Goal: Task Accomplishment & Management: Manage account settings

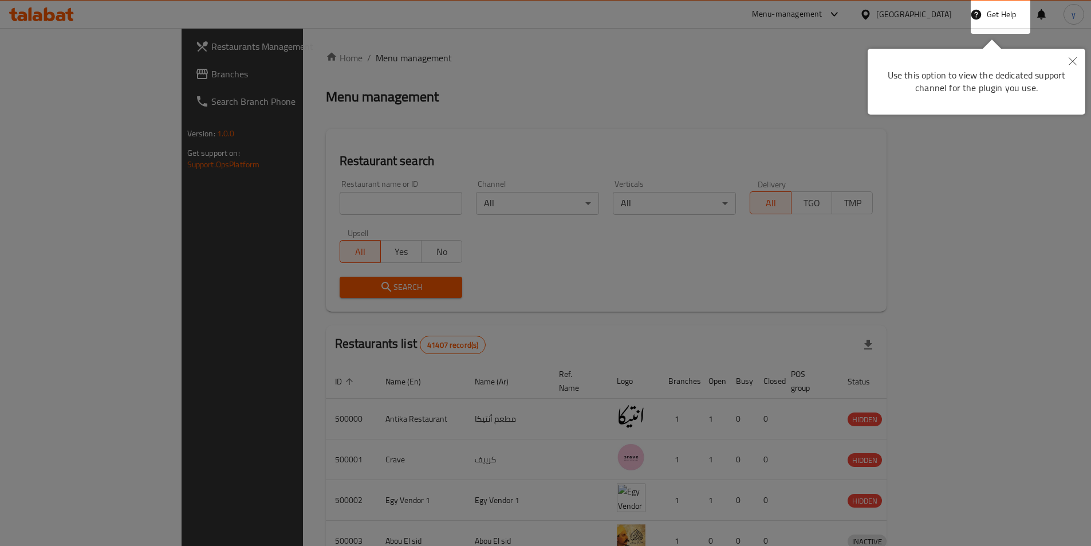
click at [862, 236] on div at bounding box center [545, 273] width 1091 height 546
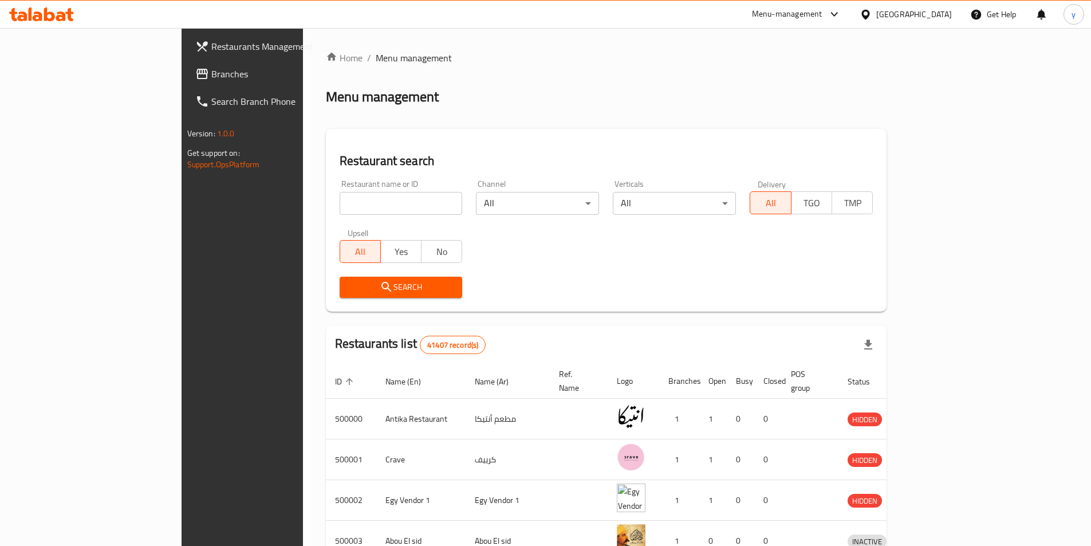
click at [941, 14] on div "[GEOGRAPHIC_DATA]" at bounding box center [914, 14] width 76 height 13
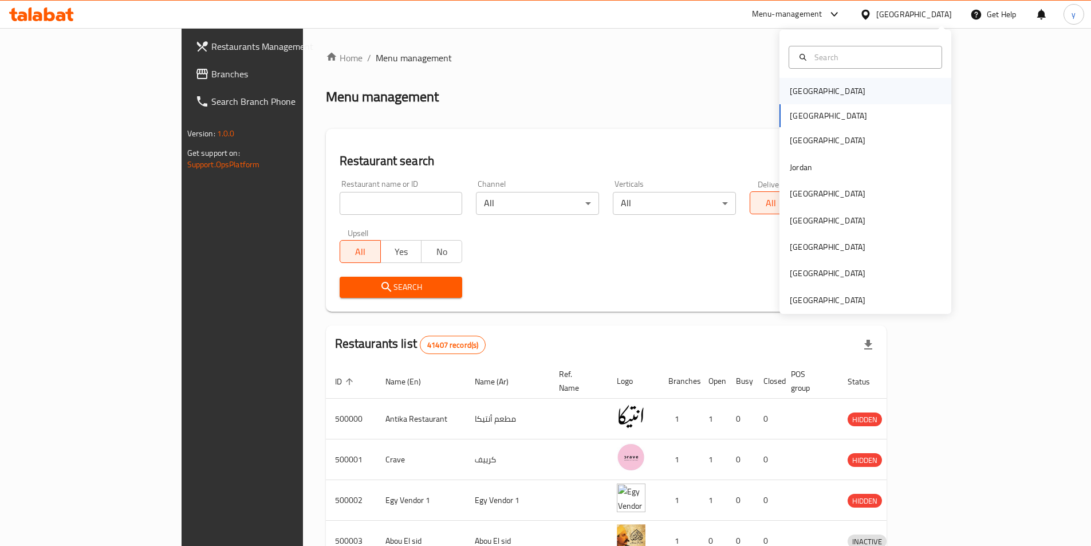
click at [828, 92] on div "[GEOGRAPHIC_DATA]" at bounding box center [866, 91] width 172 height 26
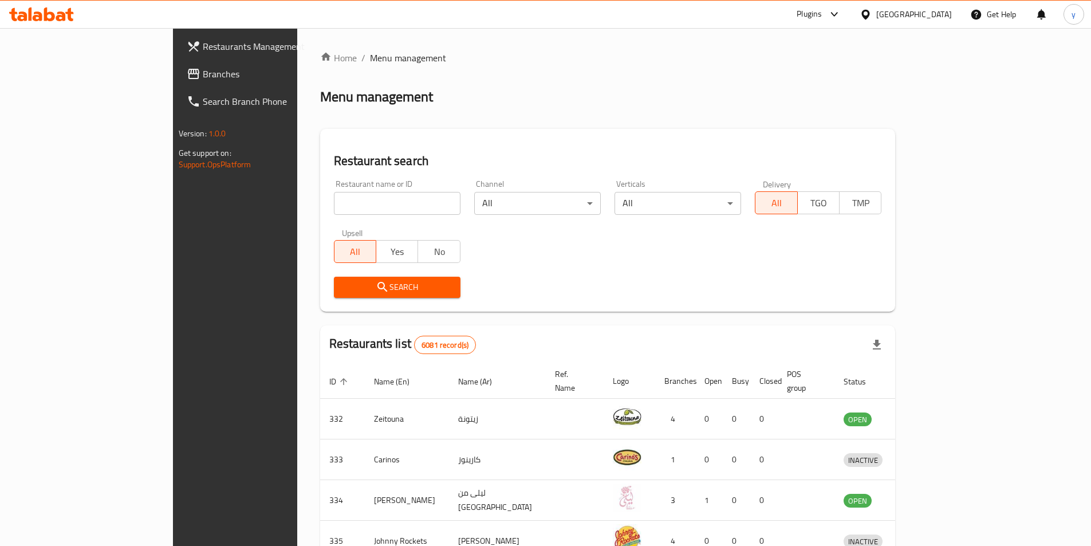
click at [203, 69] on span "Branches" at bounding box center [274, 74] width 143 height 14
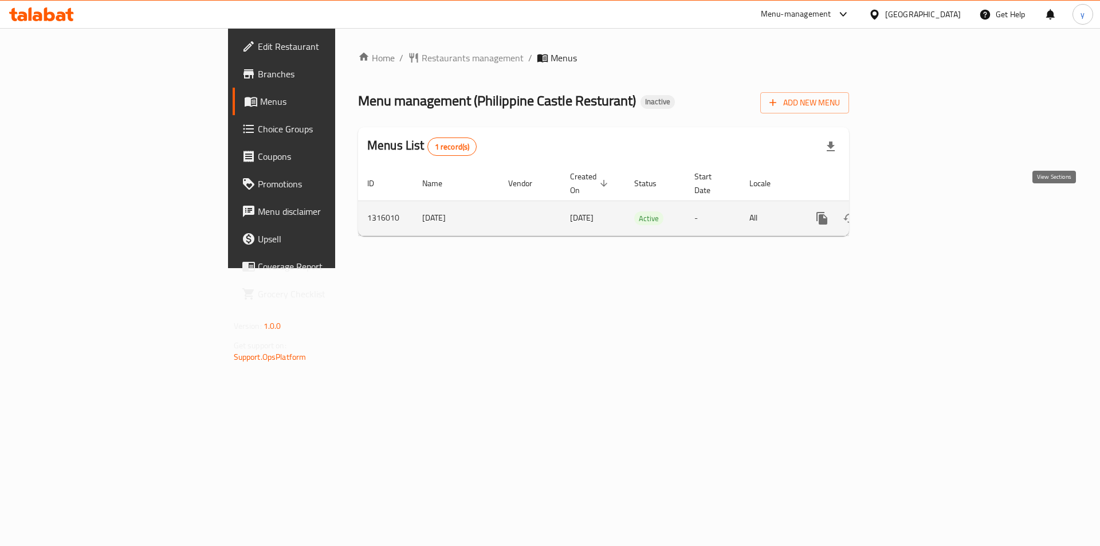
click at [911, 211] on icon "enhanced table" at bounding box center [905, 218] width 14 height 14
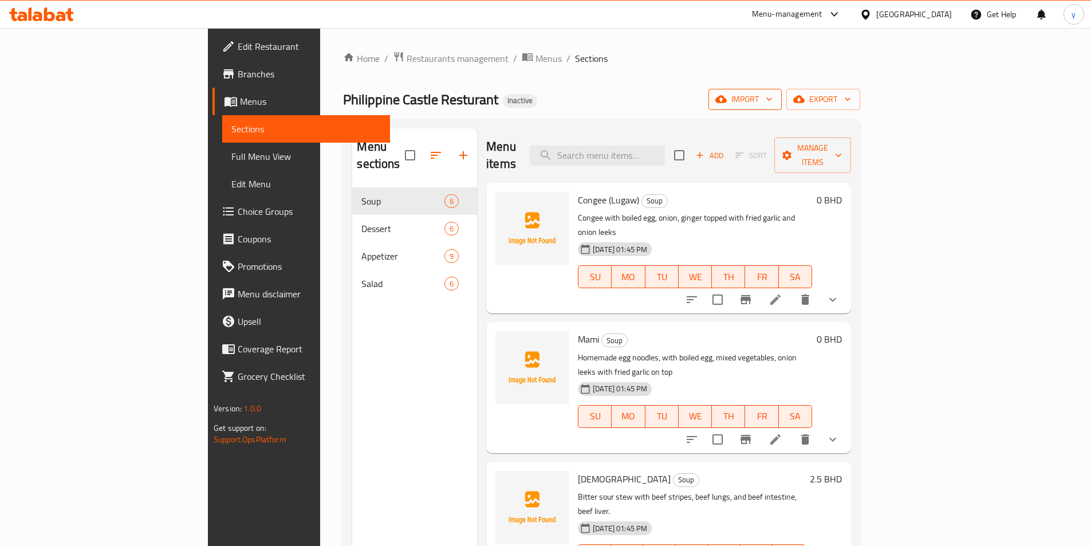
click at [773, 105] on span "import" at bounding box center [745, 99] width 55 height 14
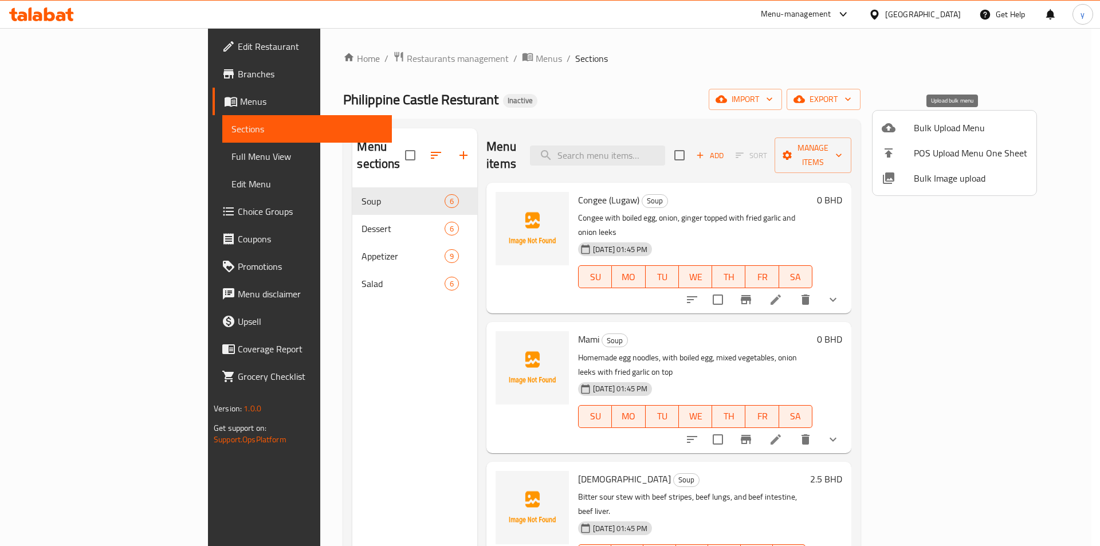
click at [926, 121] on span "Bulk Upload Menu" at bounding box center [970, 128] width 113 height 14
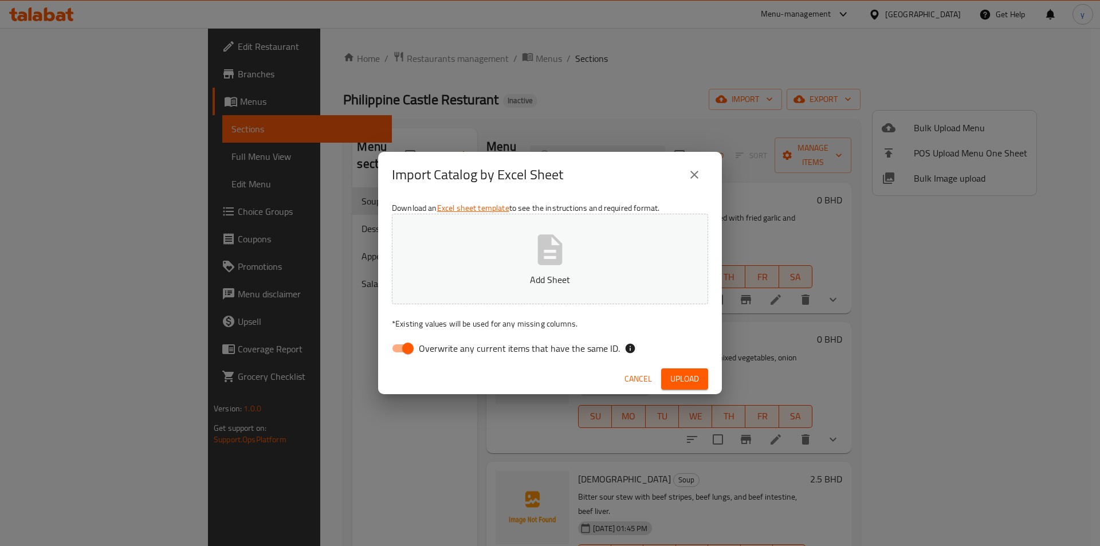
click at [405, 353] on input "Overwrite any current items that have the same ID." at bounding box center [407, 348] width 65 height 22
checkbox input "false"
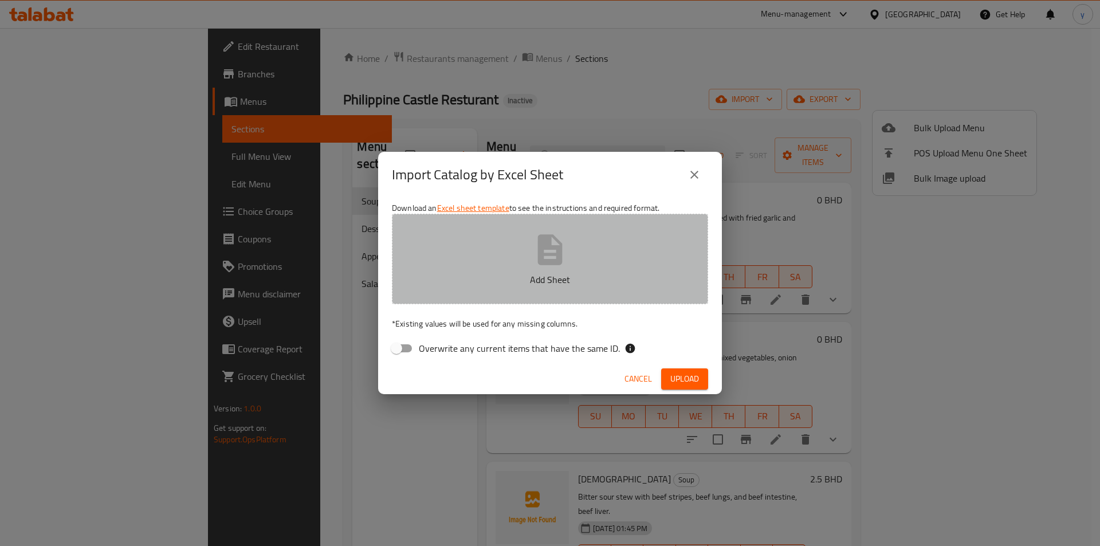
click at [563, 262] on icon "button" at bounding box center [550, 249] width 37 height 37
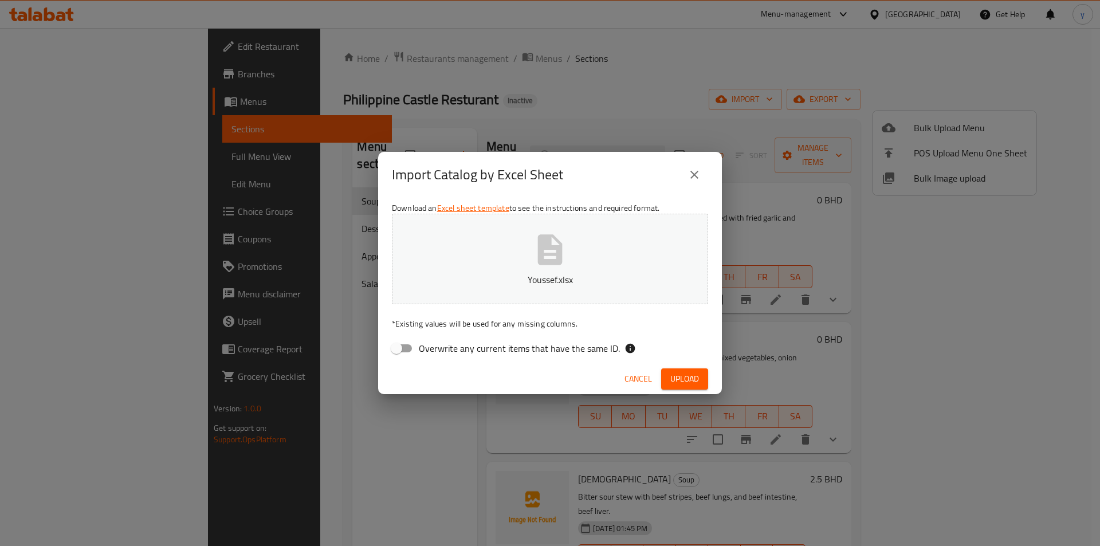
click at [686, 369] on button "Upload" at bounding box center [684, 378] width 47 height 21
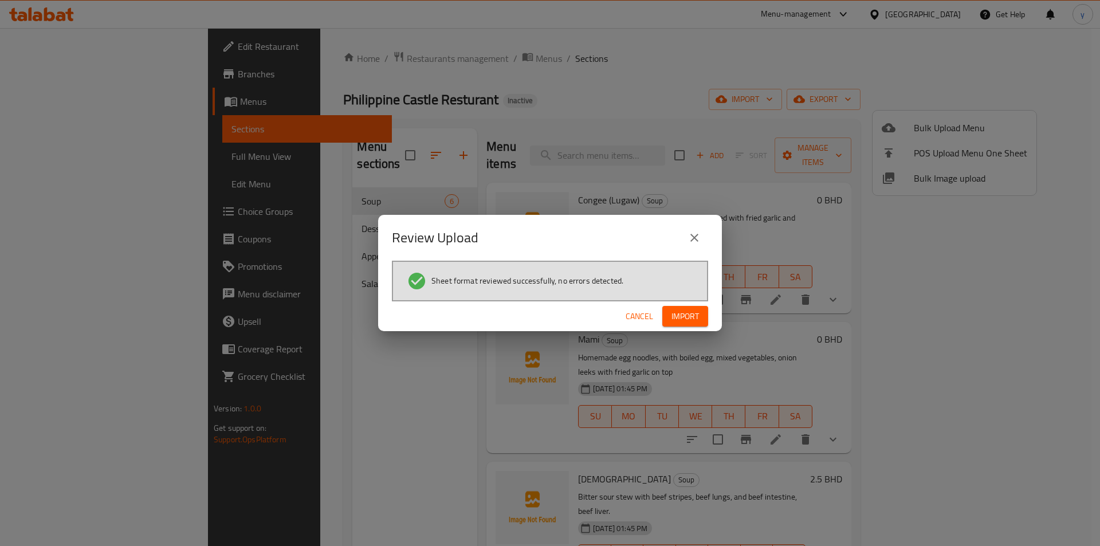
click at [689, 316] on span "Import" at bounding box center [684, 316] width 27 height 14
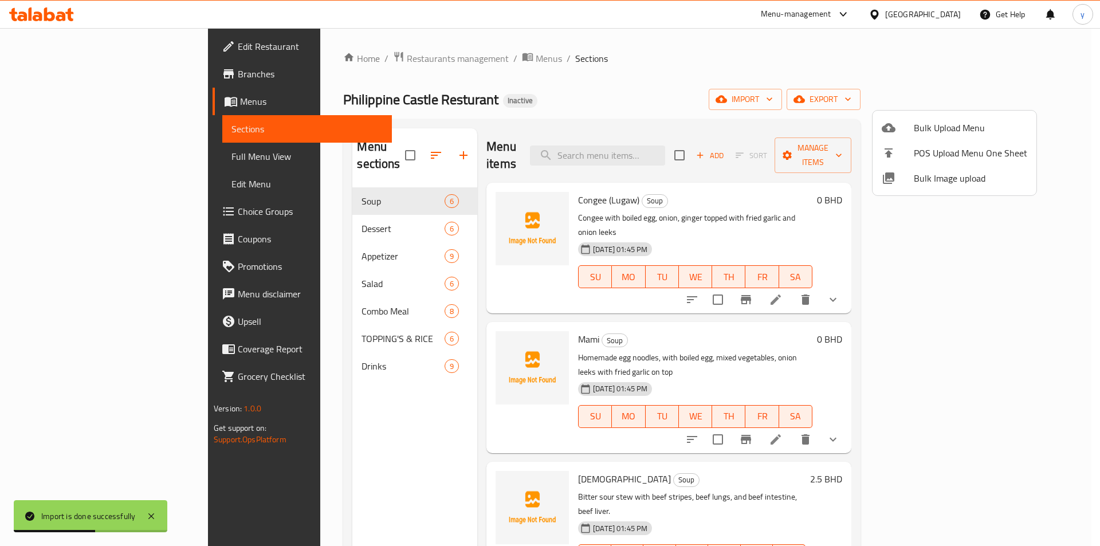
click at [100, 158] on div at bounding box center [550, 273] width 1100 height 546
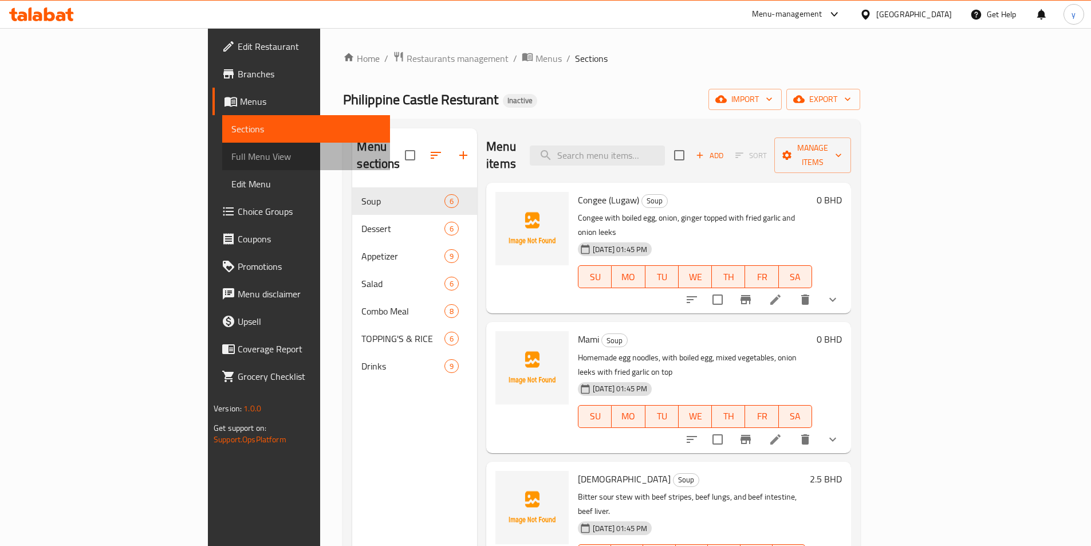
click at [222, 166] on link "Full Menu View" at bounding box center [306, 156] width 168 height 27
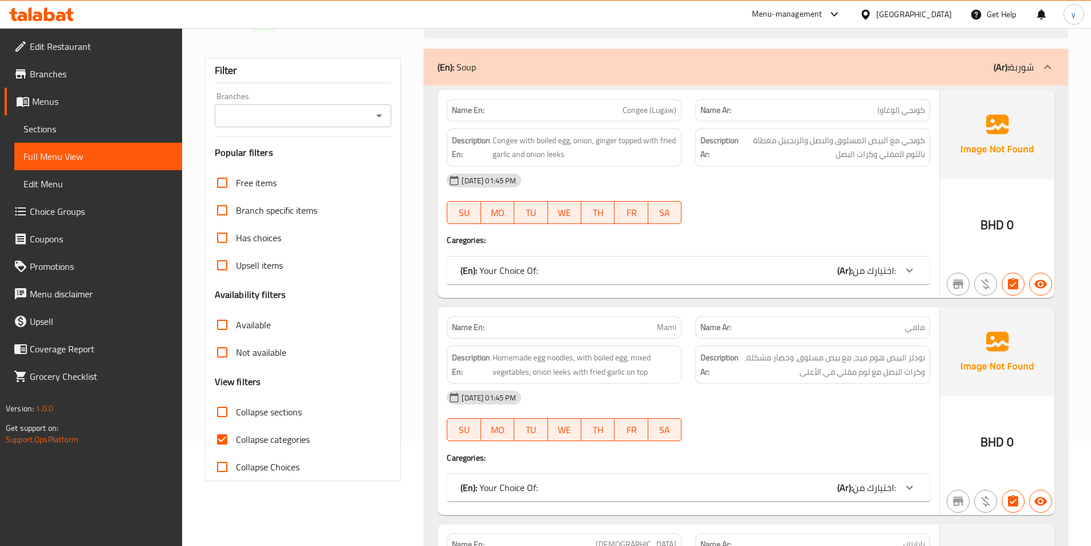
scroll to position [172, 0]
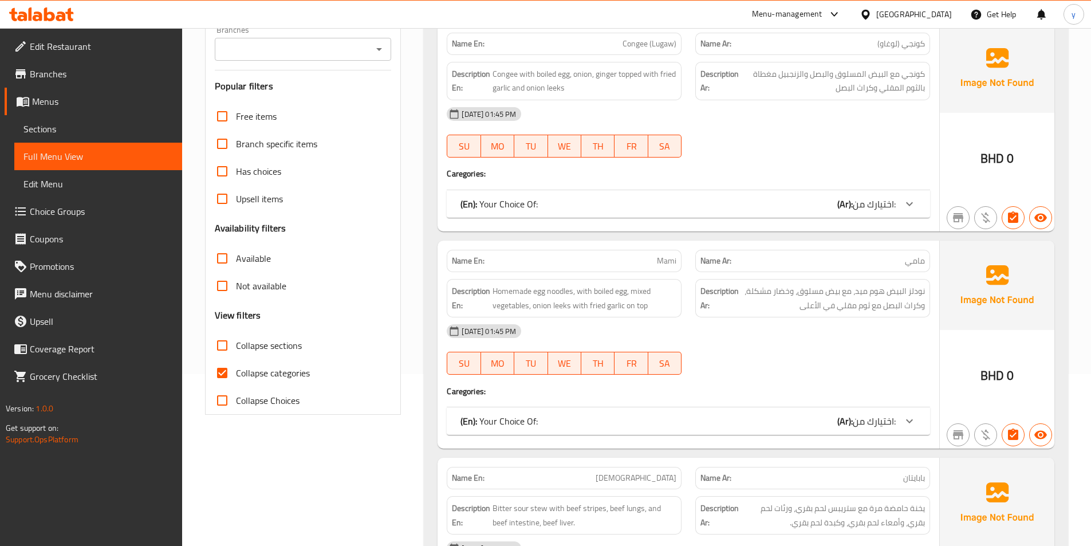
click at [256, 375] on span "Collapse categories" at bounding box center [273, 373] width 74 height 14
click at [236, 375] on input "Collapse categories" at bounding box center [222, 372] width 27 height 27
checkbox input "false"
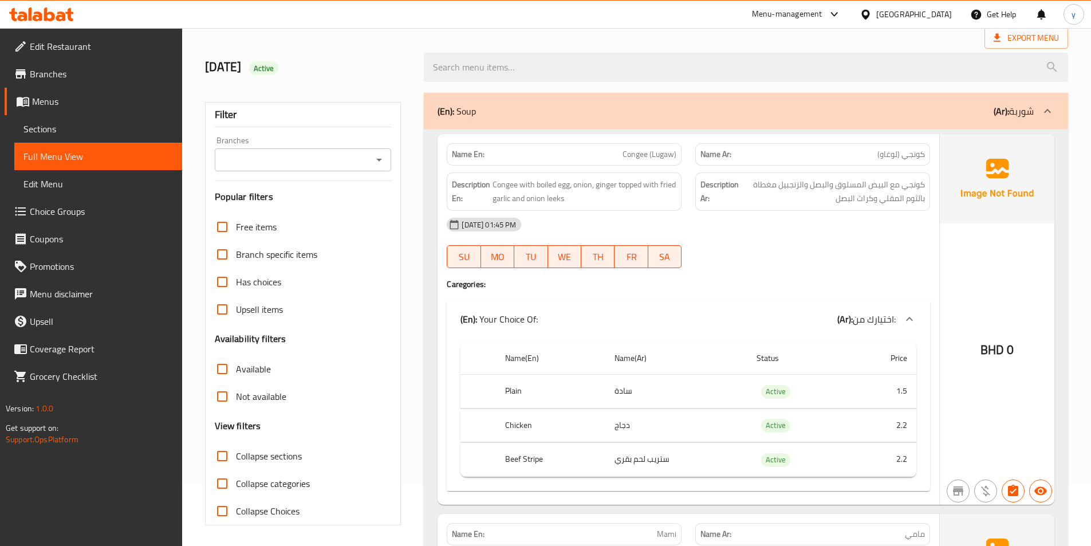
scroll to position [57, 0]
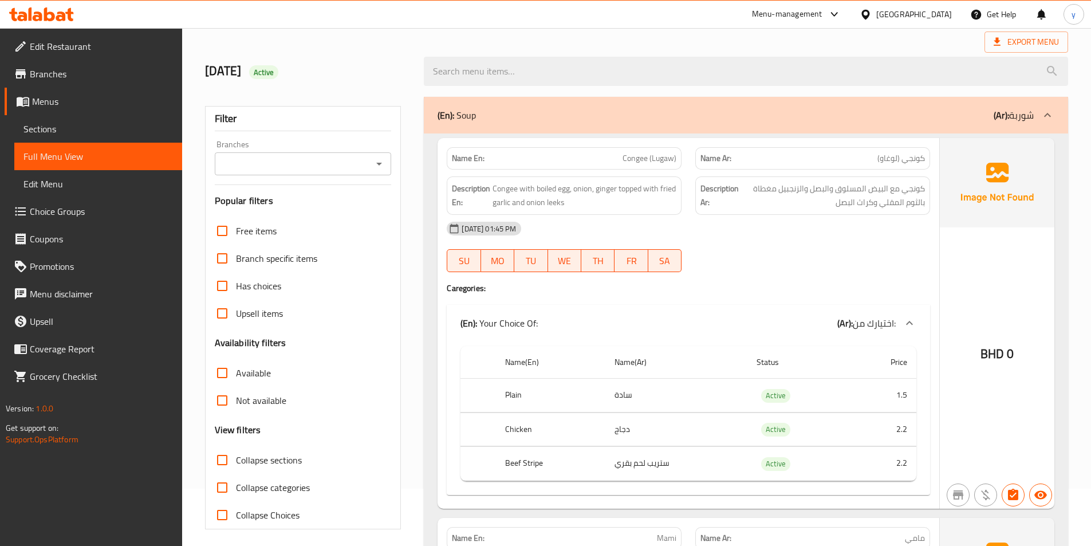
click at [832, 105] on div "(En): Soup (Ar): شوربة" at bounding box center [746, 115] width 644 height 37
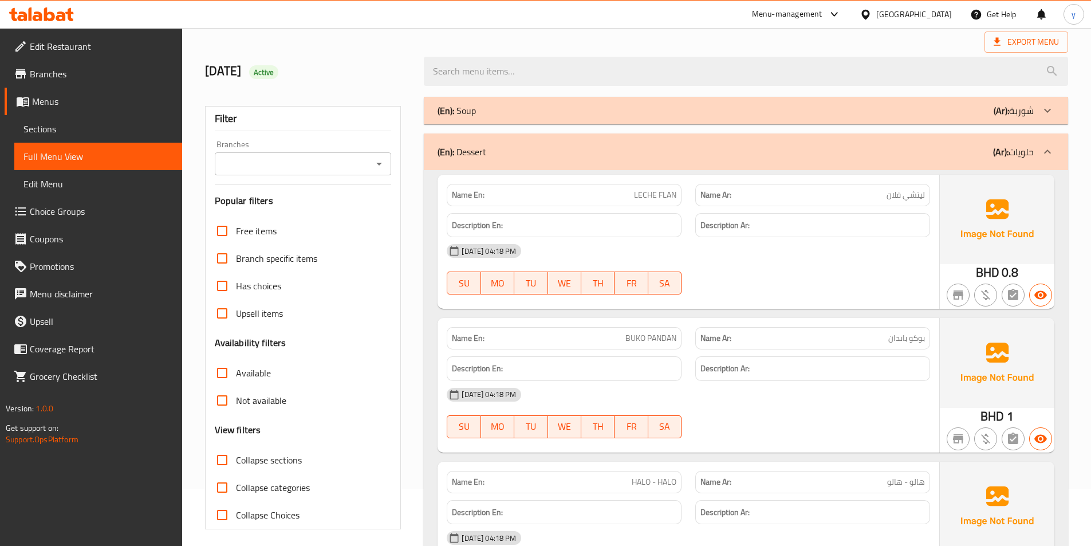
click at [845, 149] on div "(En): Dessert (Ar): حلويات" at bounding box center [736, 152] width 596 height 14
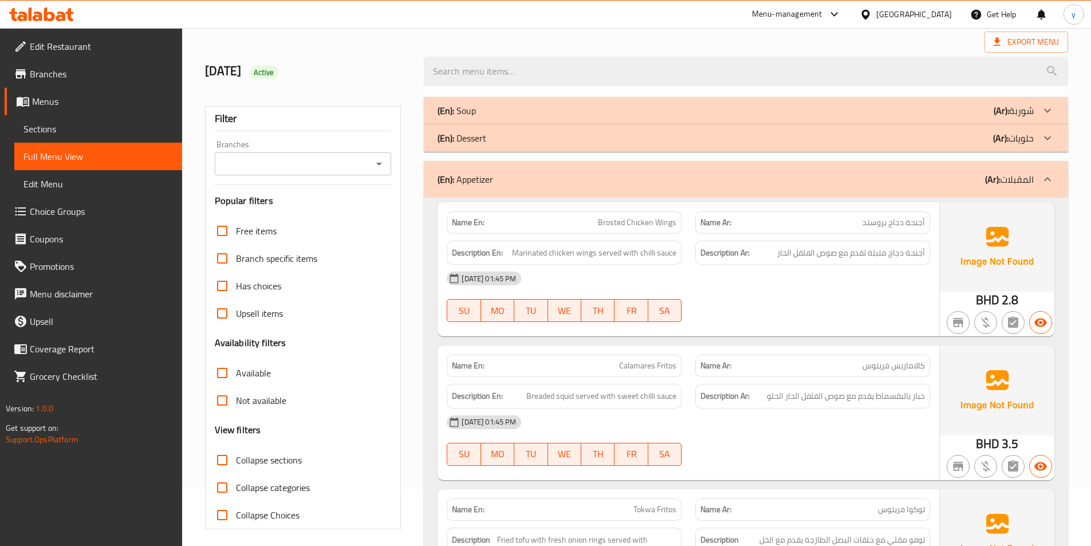
click at [833, 175] on div "(En): Appetizer (Ar): المقبلات" at bounding box center [736, 179] width 596 height 14
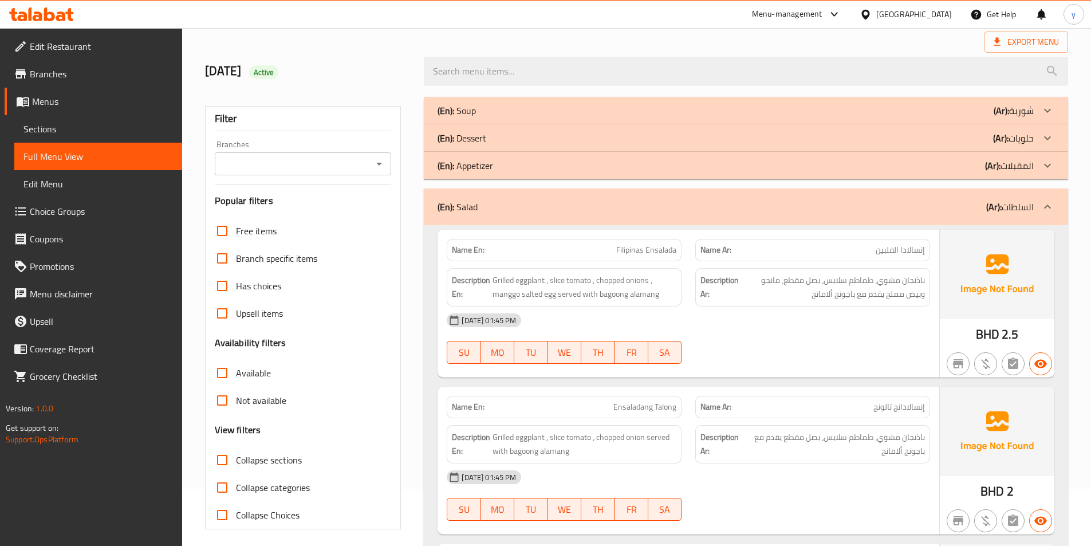
click at [816, 203] on div "(En): Salad (Ar): السلطات" at bounding box center [736, 207] width 596 height 14
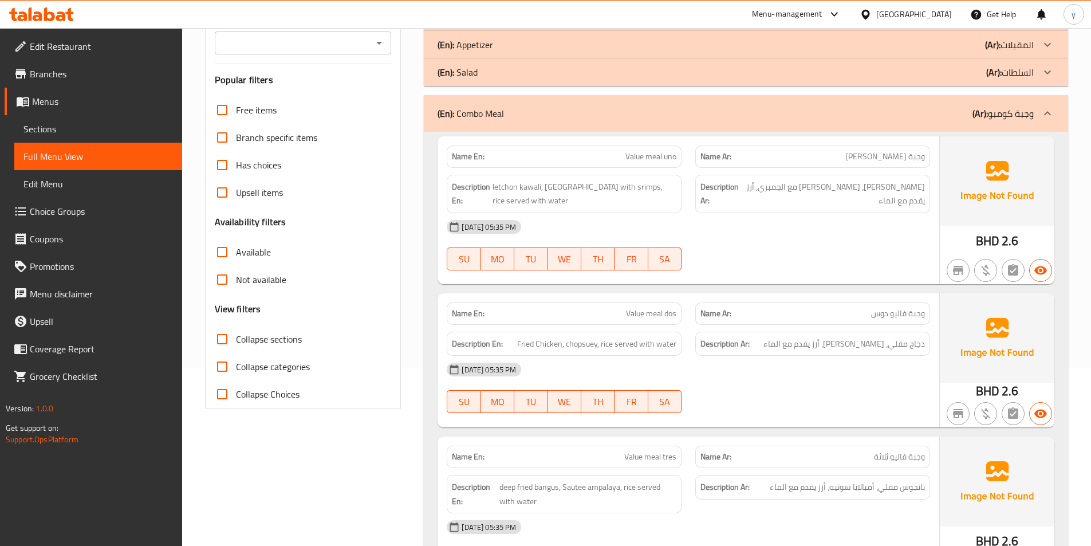
scroll to position [0, 0]
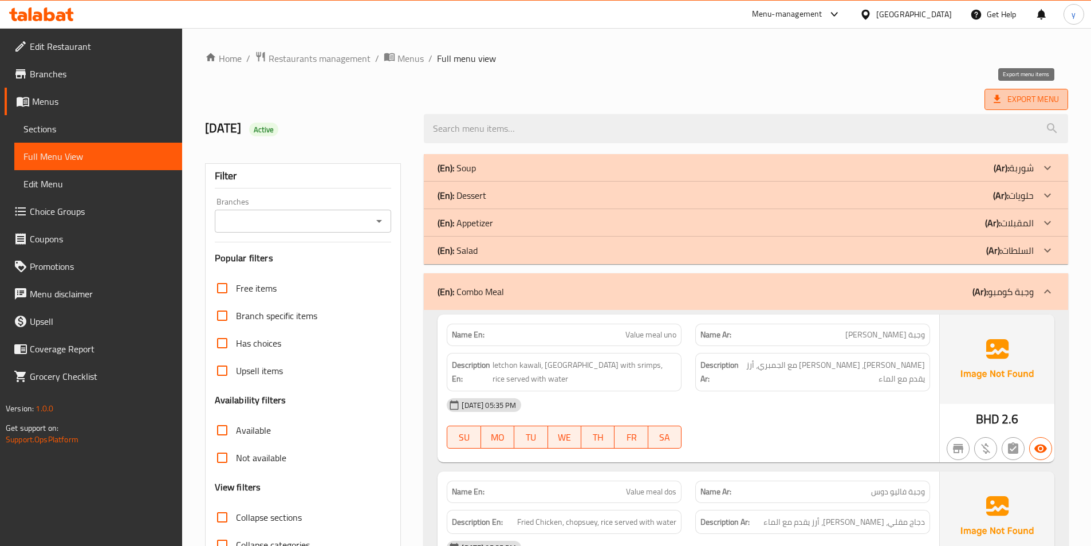
click at [990, 101] on span "Export Menu" at bounding box center [1027, 99] width 84 height 21
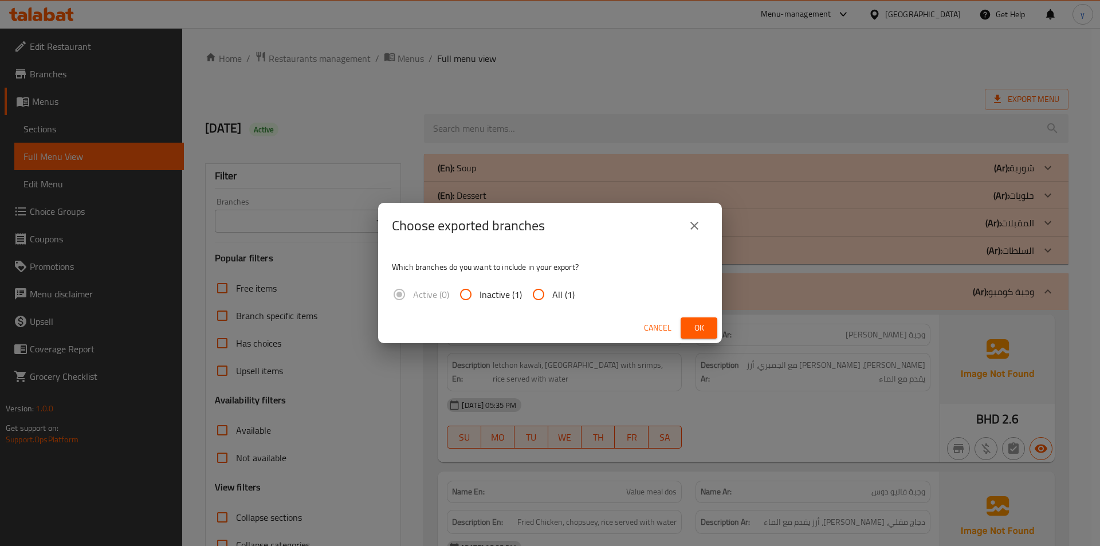
click at [538, 296] on input "All (1)" at bounding box center [538, 294] width 27 height 27
radio input "true"
click at [702, 322] on span "Ok" at bounding box center [699, 328] width 18 height 14
